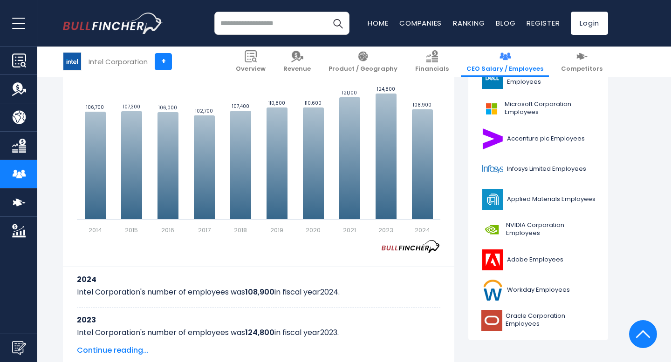
scroll to position [305, 0]
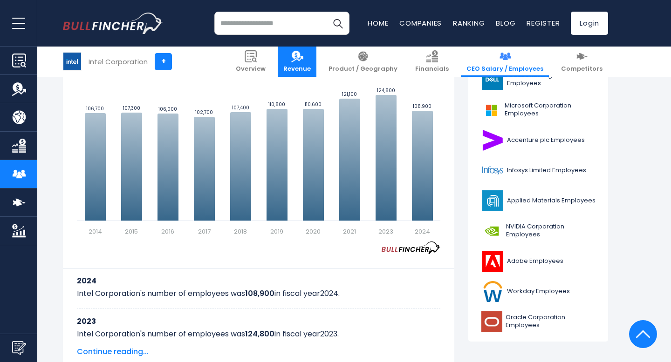
click at [315, 62] on link "Revenue" at bounding box center [297, 62] width 39 height 30
click at [316, 64] on link "Revenue" at bounding box center [297, 62] width 39 height 30
click at [303, 61] on img at bounding box center [297, 56] width 12 height 12
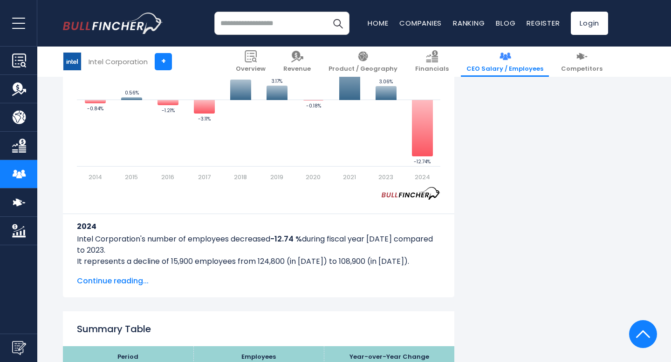
scroll to position [730, 0]
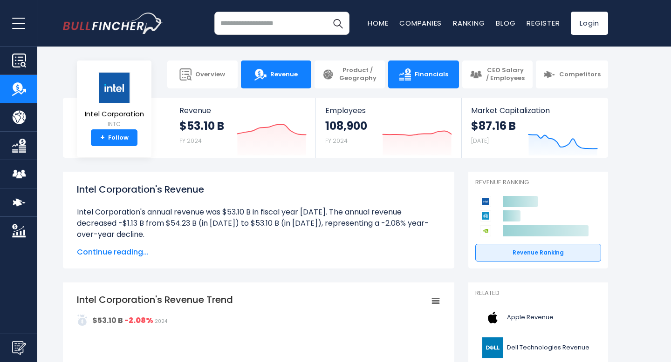
click at [423, 73] on span "Financials" at bounding box center [432, 75] width 34 height 8
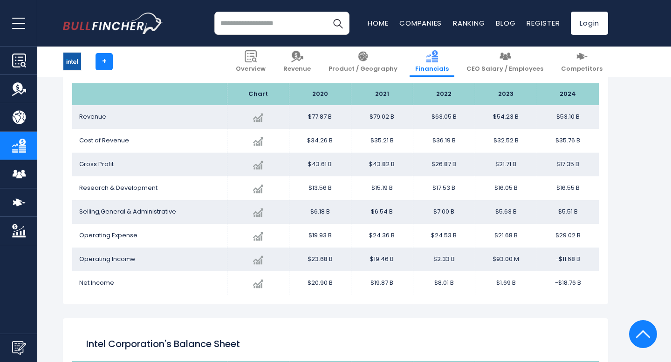
scroll to position [174, 0]
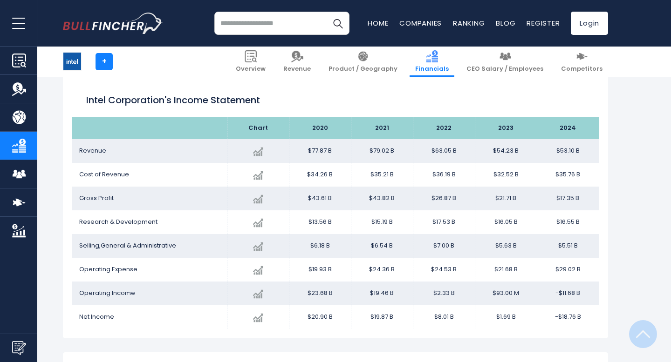
scroll to position [131, 0]
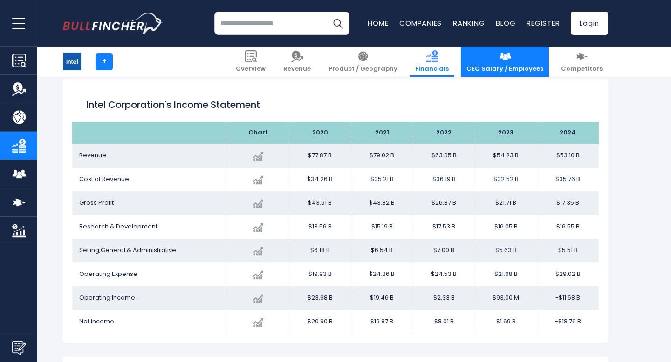
click at [495, 70] on span "CEO Salary / Employees" at bounding box center [504, 69] width 77 height 8
